Goal: Information Seeking & Learning: Understand process/instructions

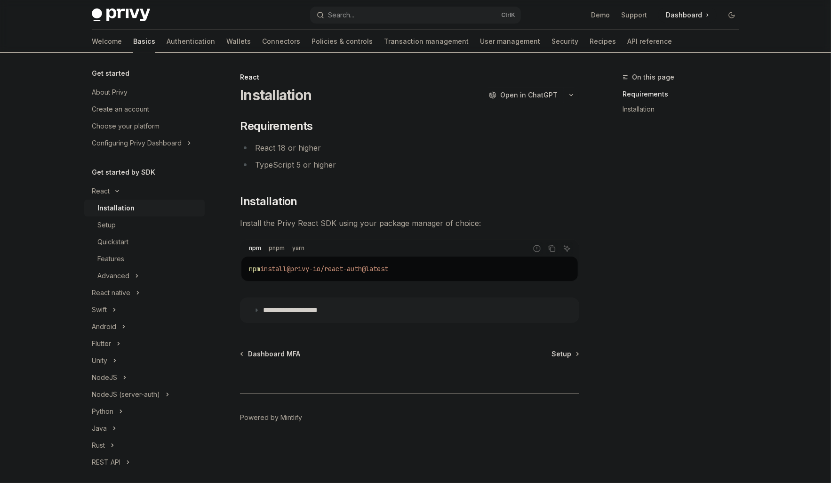
click at [134, 17] on img at bounding box center [121, 14] width 58 height 13
type textarea "*"
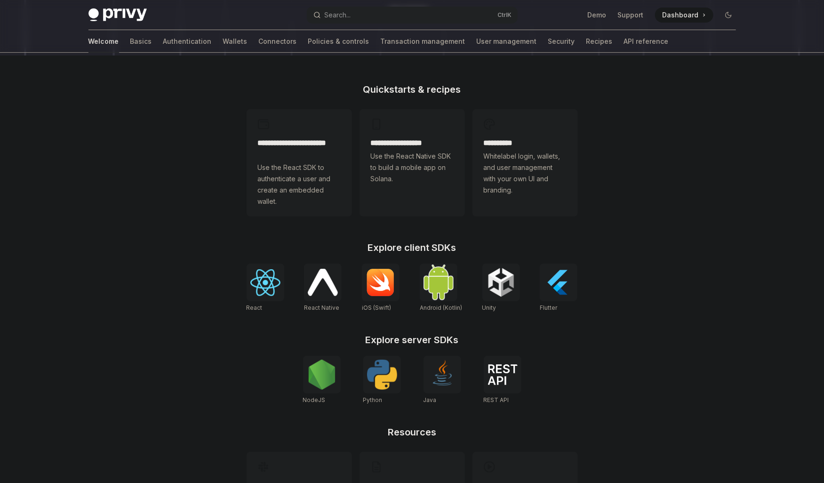
scroll to position [215, 0]
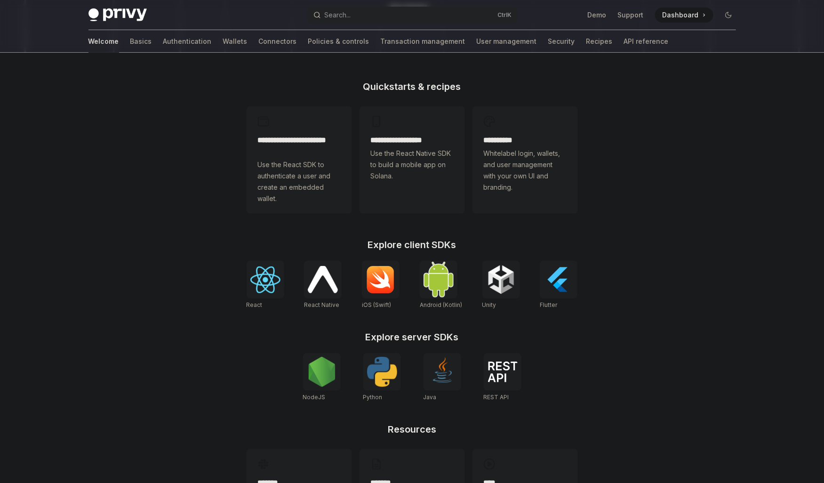
click at [271, 277] on img at bounding box center [265, 279] width 30 height 27
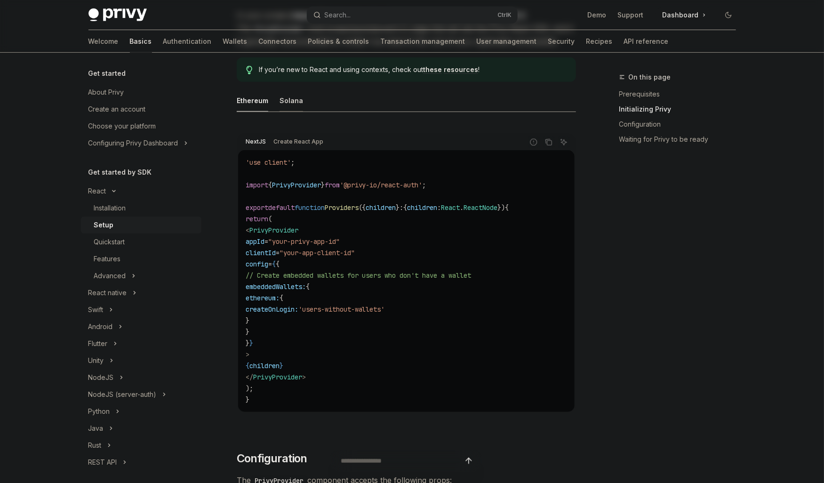
click at [282, 107] on div "Solana" at bounding box center [291, 100] width 24 height 22
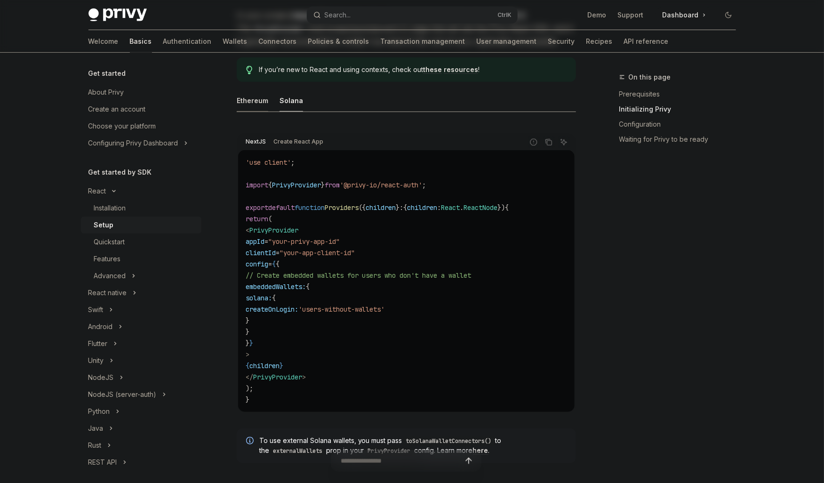
click at [256, 103] on div "Ethereum" at bounding box center [253, 100] width 32 height 22
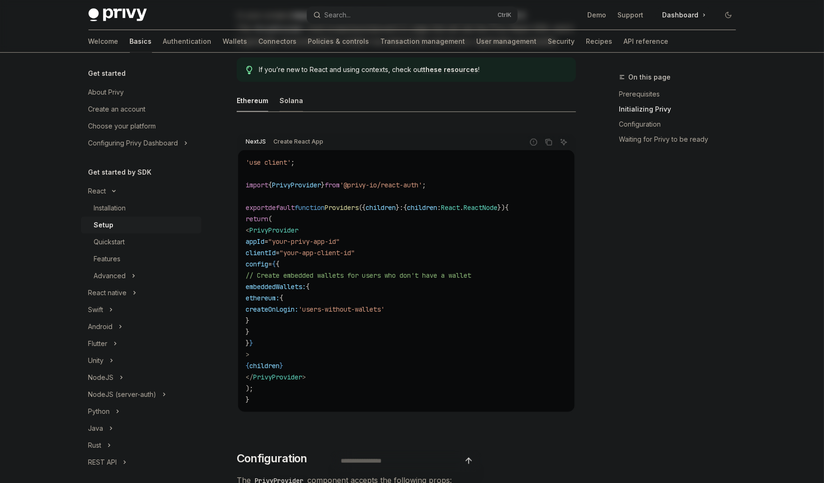
click at [293, 103] on div "Solana" at bounding box center [291, 100] width 24 height 22
type textarea "*"
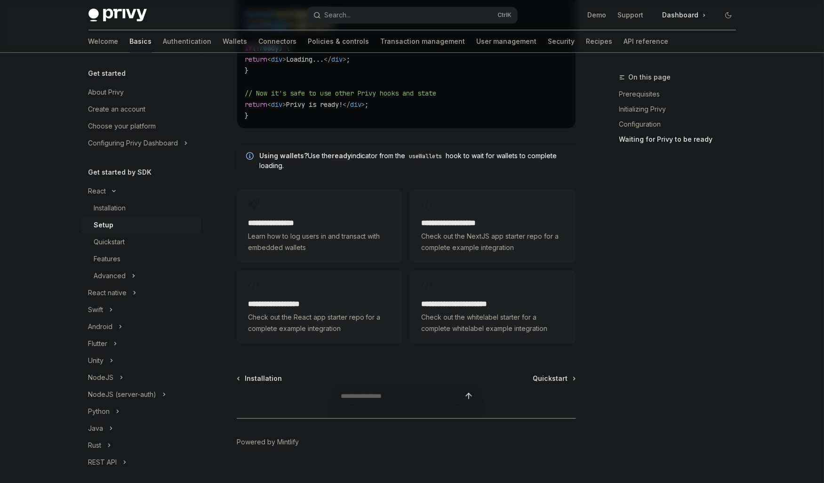
scroll to position [1185, 0]
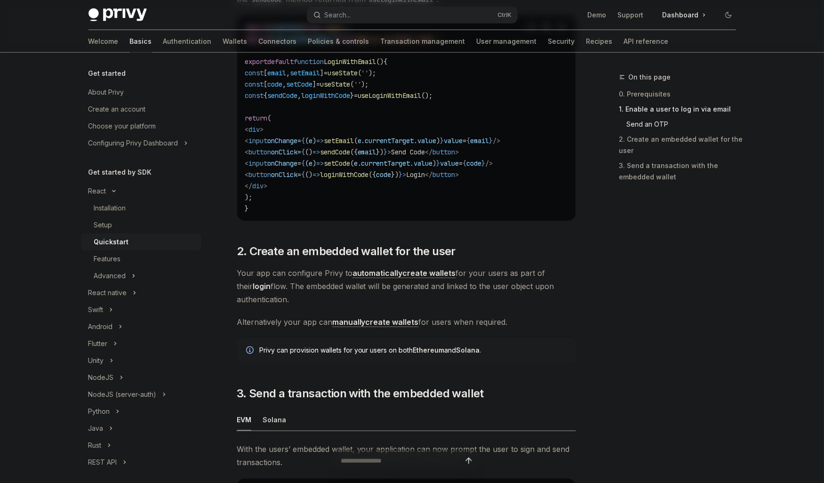
scroll to position [451, 0]
